Goal: Transaction & Acquisition: Purchase product/service

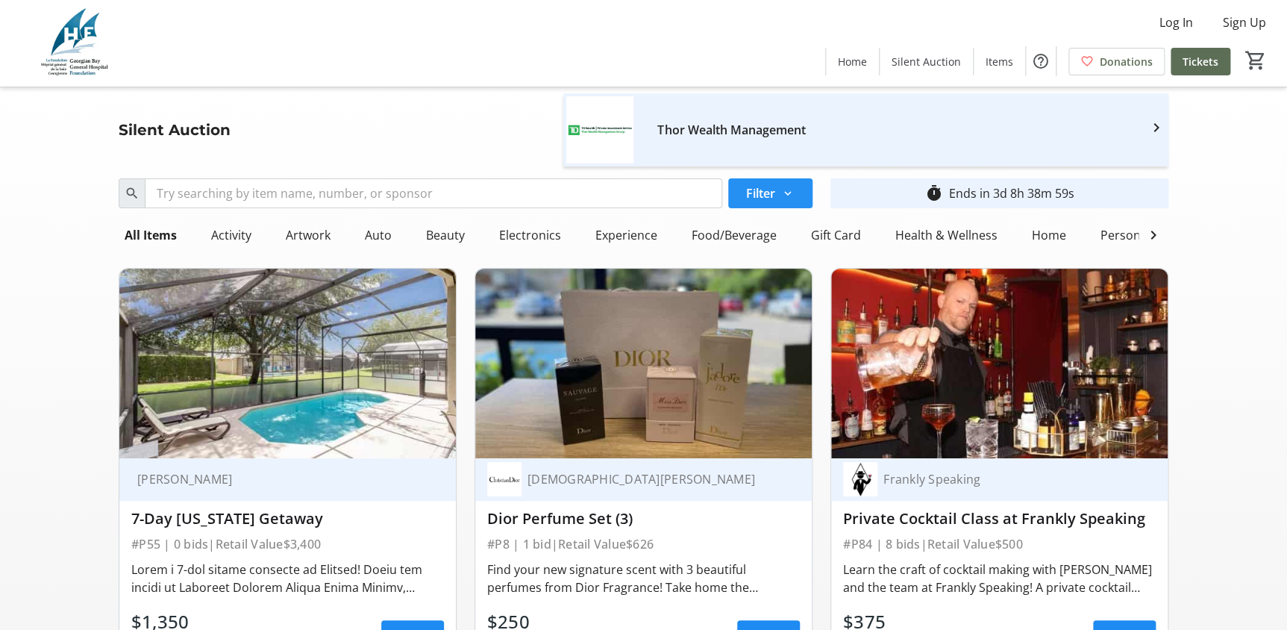
click at [786, 200] on mat-icon at bounding box center [787, 193] width 13 height 13
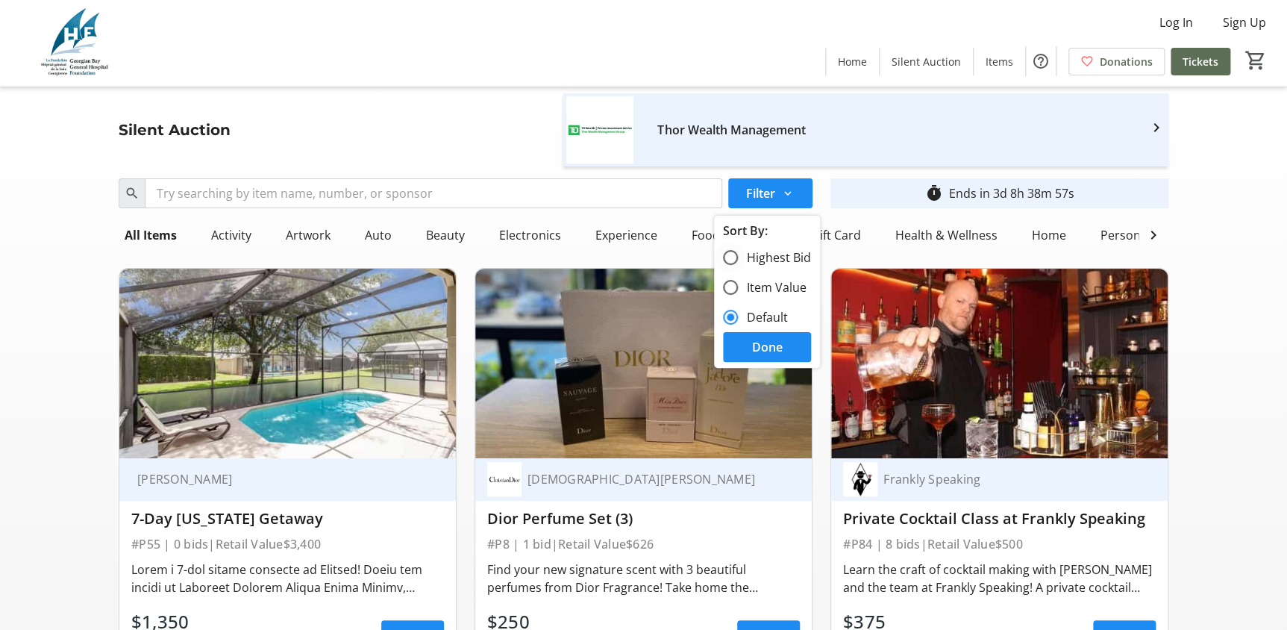
click at [792, 266] on label "Highest Bid" at bounding box center [774, 257] width 73 height 18
click at [738, 265] on input "Highest Bid" at bounding box center [730, 257] width 15 height 15
radio input "true"
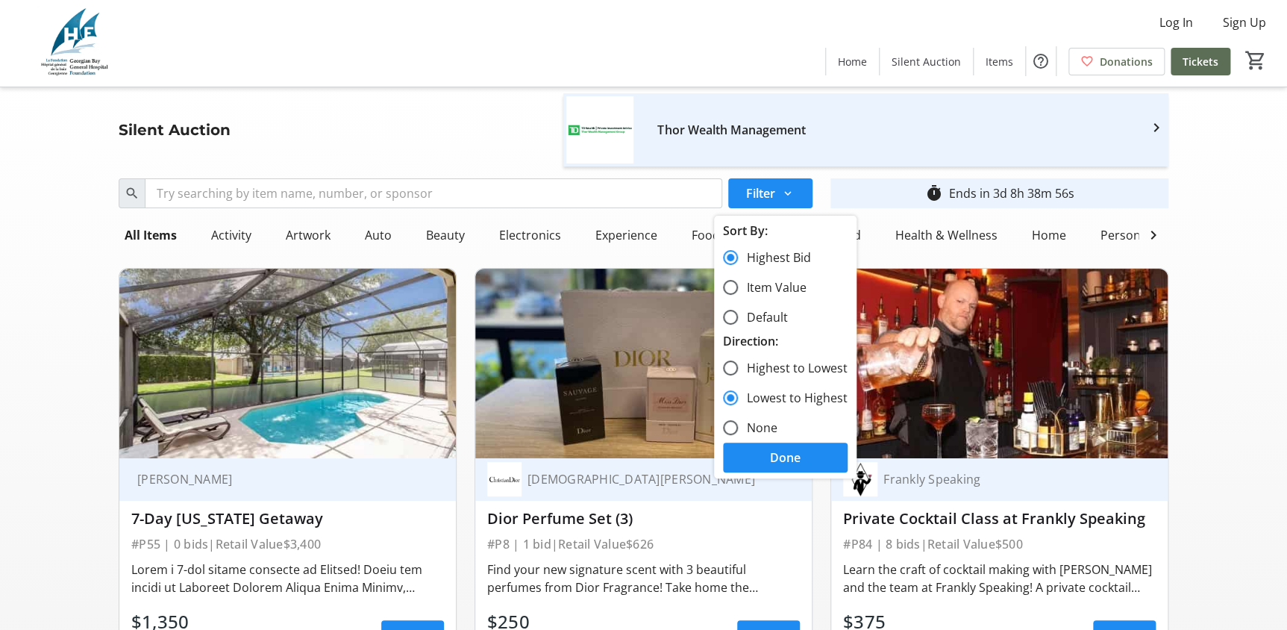
click at [796, 377] on label "Highest to Lowest" at bounding box center [793, 368] width 110 height 18
click at [738, 375] on input "Highest to Lowest" at bounding box center [730, 367] width 15 height 15
radio input "true"
click at [788, 407] on label "Lowest to Highest" at bounding box center [793, 398] width 110 height 18
click at [738, 405] on input "Lowest to Highest" at bounding box center [730, 397] width 15 height 15
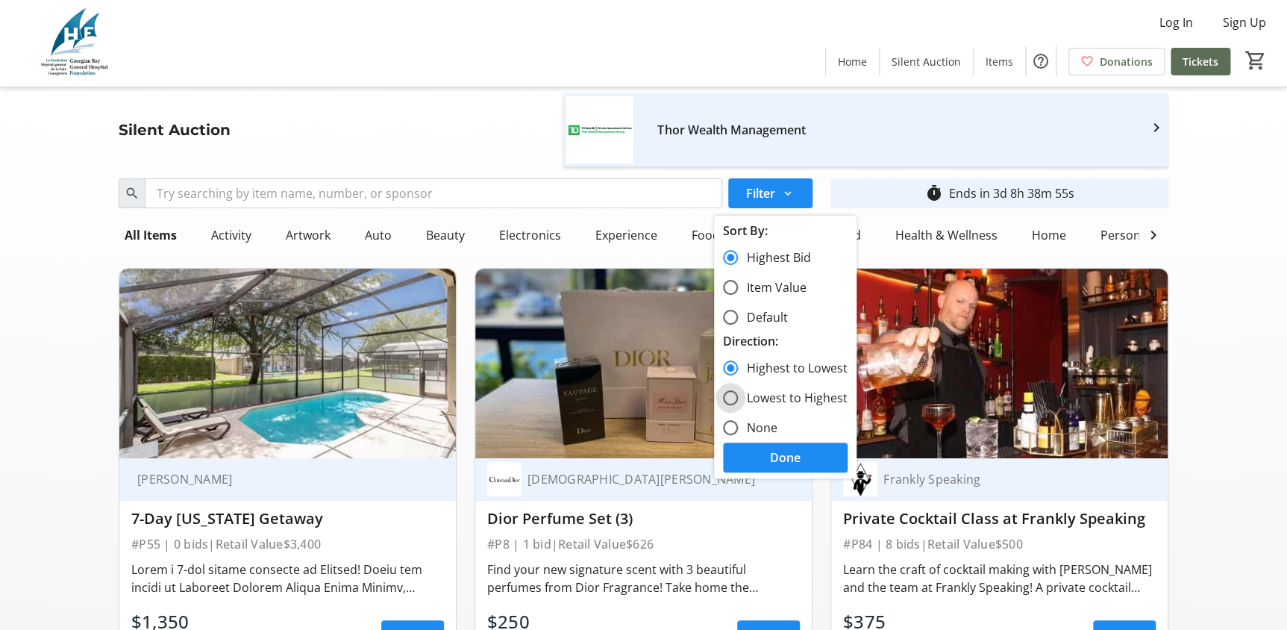
radio input "true"
click at [780, 466] on span "Done" at bounding box center [785, 457] width 31 height 18
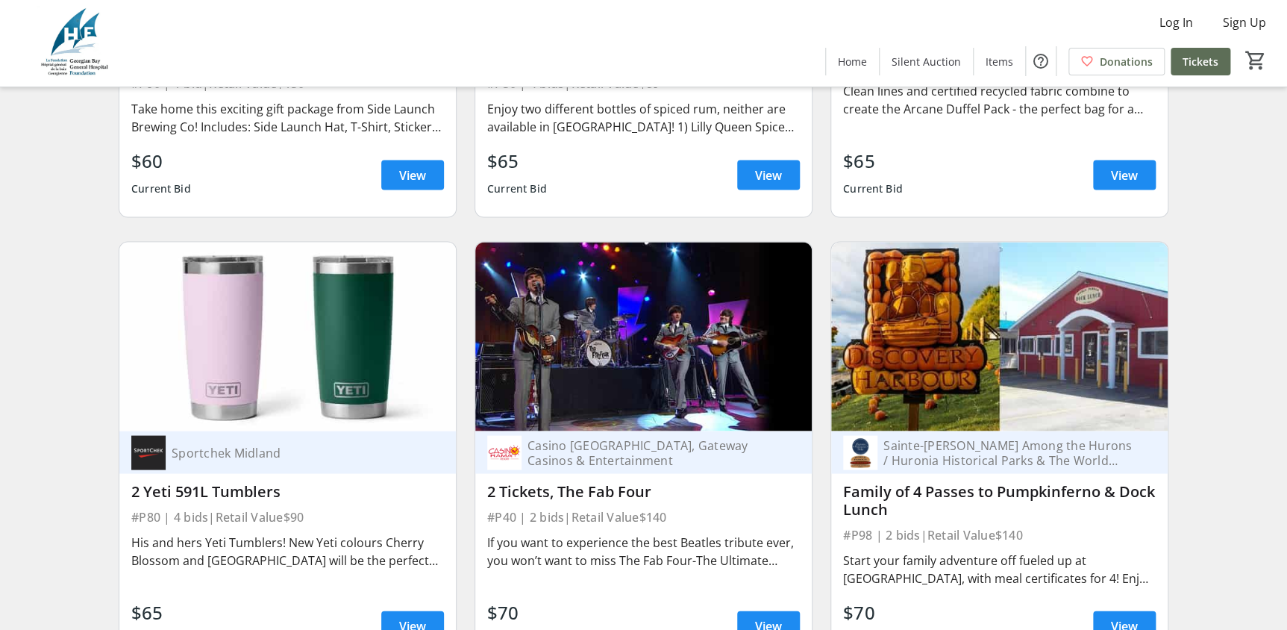
scroll to position [4205, 0]
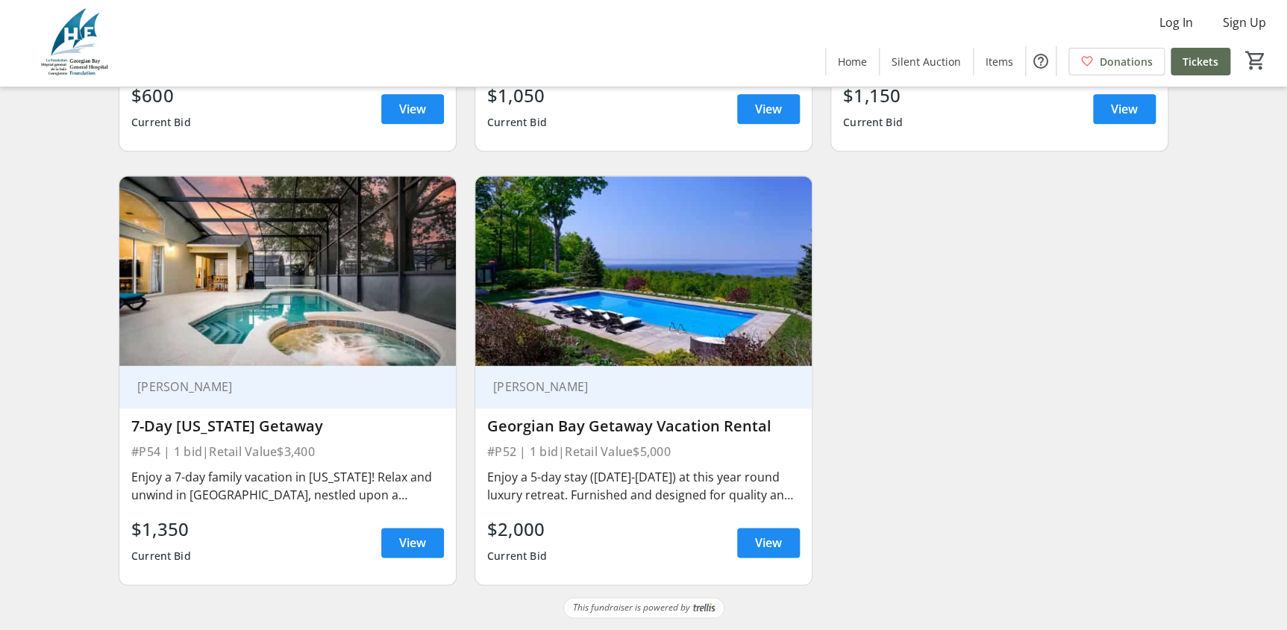
scroll to position [17014, 0]
click at [783, 560] on span at bounding box center [768, 542] width 63 height 36
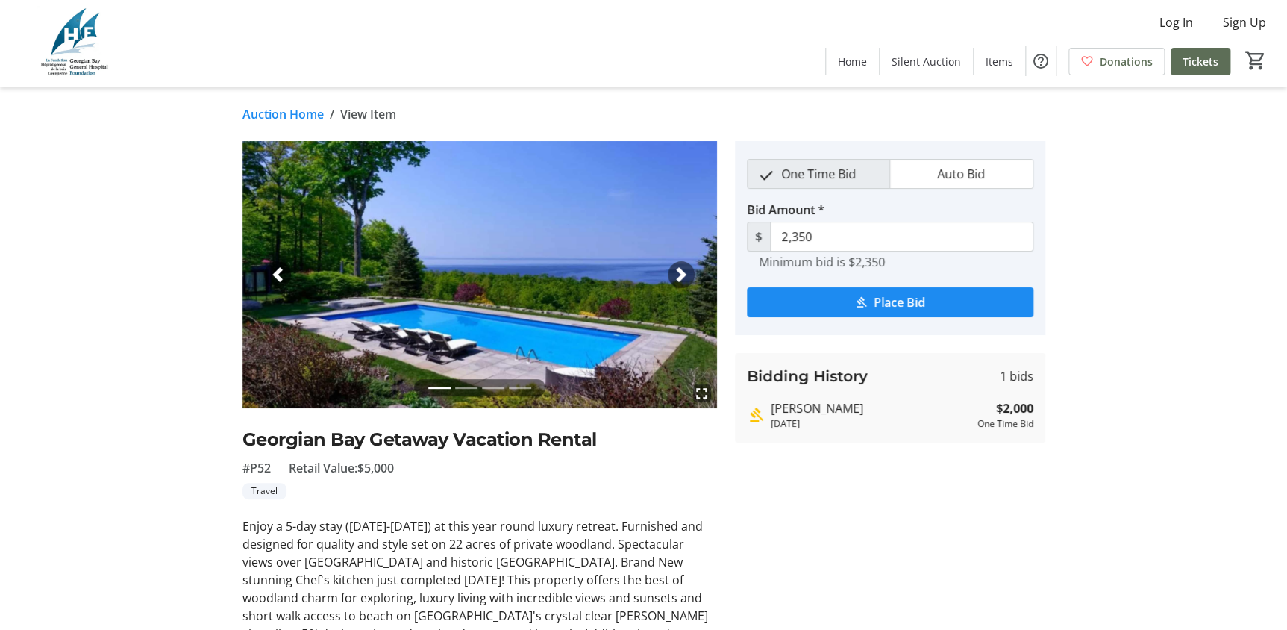
click at [681, 282] on span "button" at bounding box center [681, 274] width 15 height 15
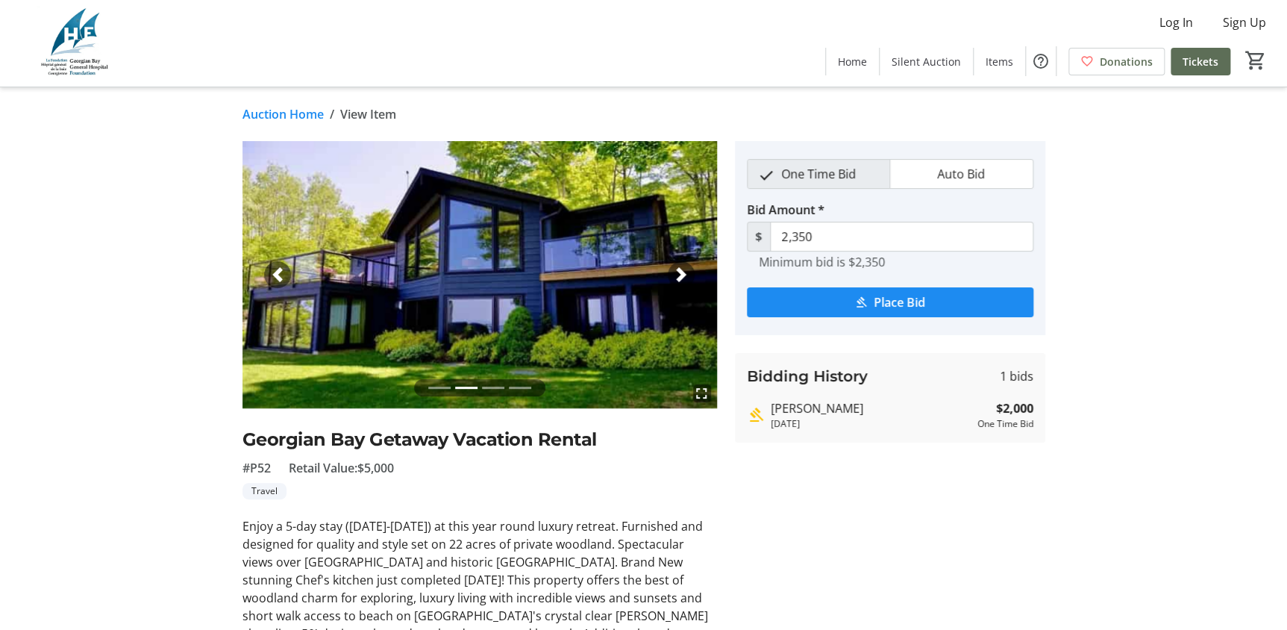
click at [681, 282] on span "button" at bounding box center [681, 274] width 15 height 15
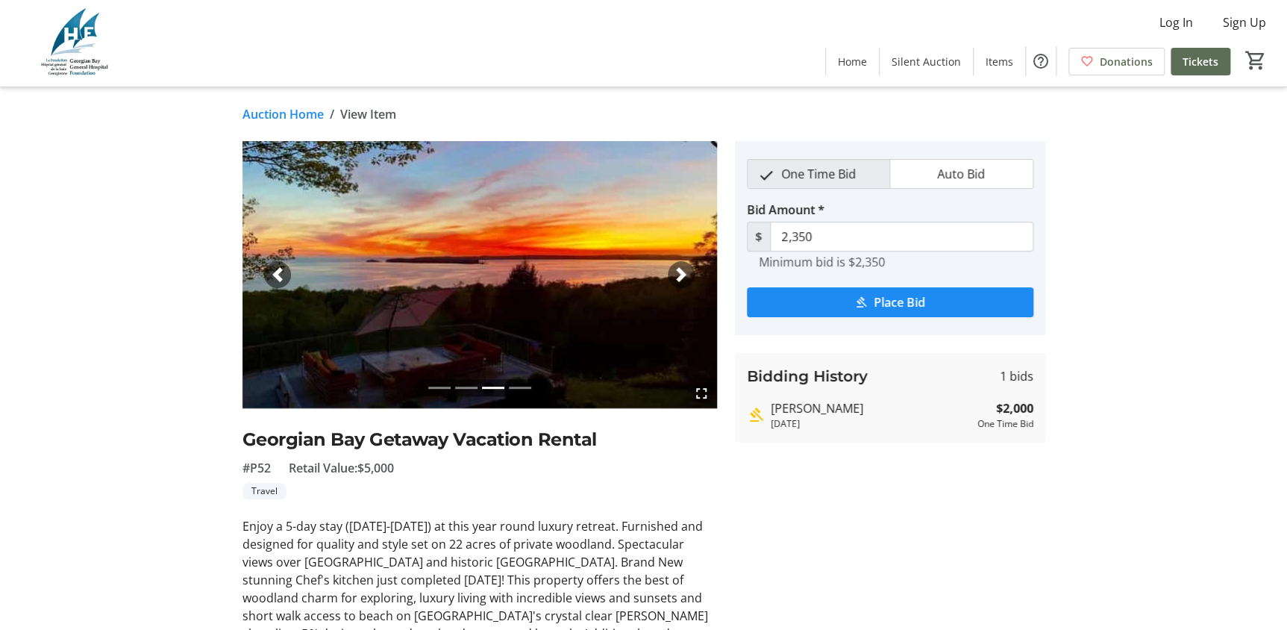
click at [681, 282] on span "button" at bounding box center [681, 274] width 15 height 15
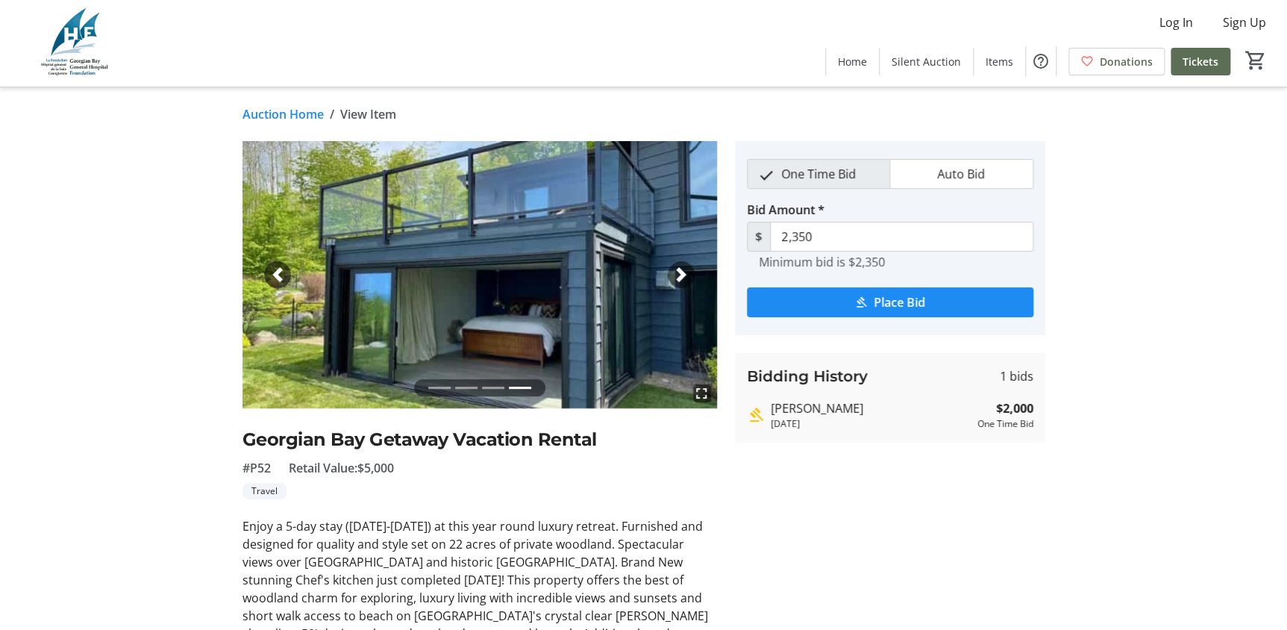
click at [1169, 247] on tr-auction-item-details-ui "Auction Home / View Item fullscreen fullscreen fullscreen fullscreen Previous N…" at bounding box center [643, 457] width 1287 height 740
